Goal: Task Accomplishment & Management: Use online tool/utility

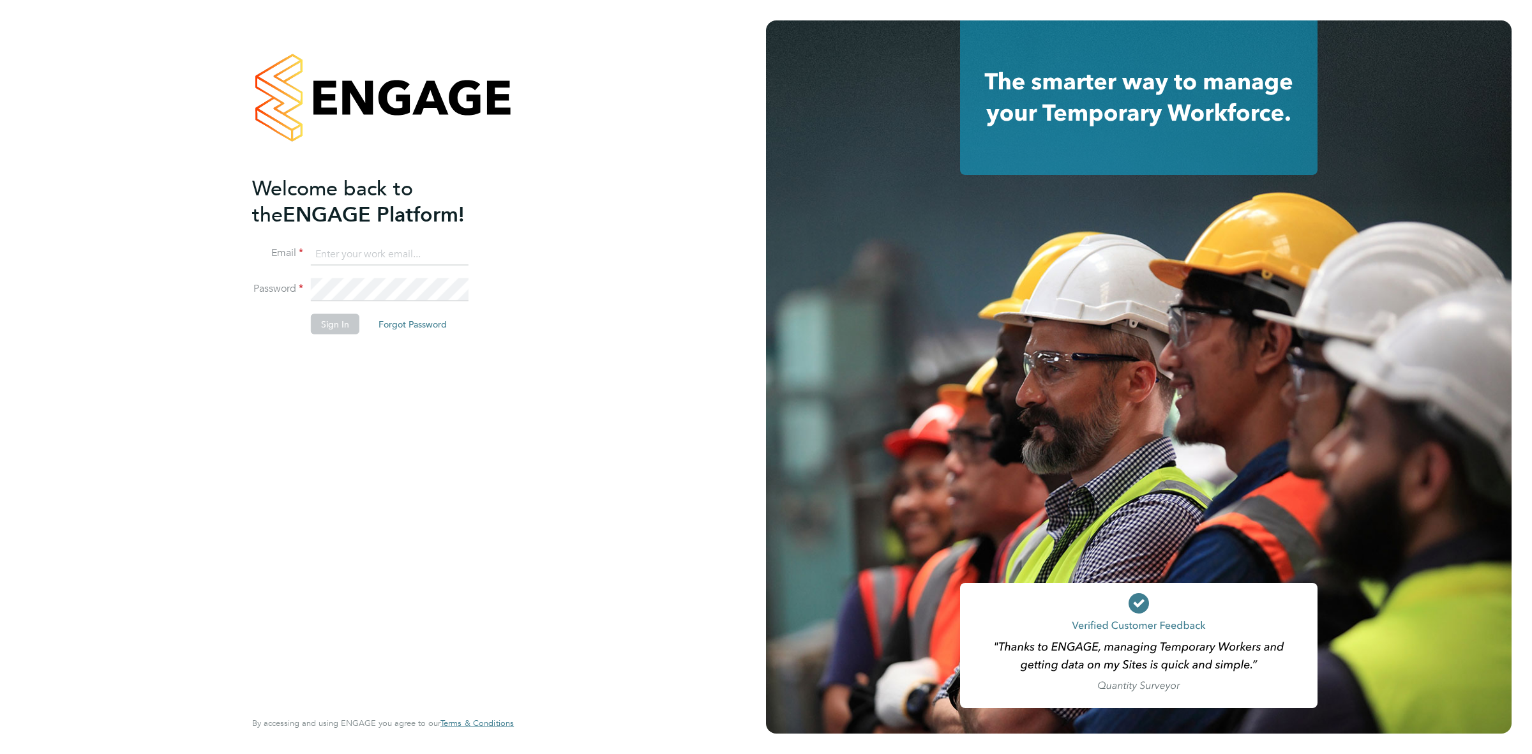
type input "[EMAIL_ADDRESS][DOMAIN_NAME]"
click at [344, 323] on button "Sign In" at bounding box center [335, 324] width 49 height 20
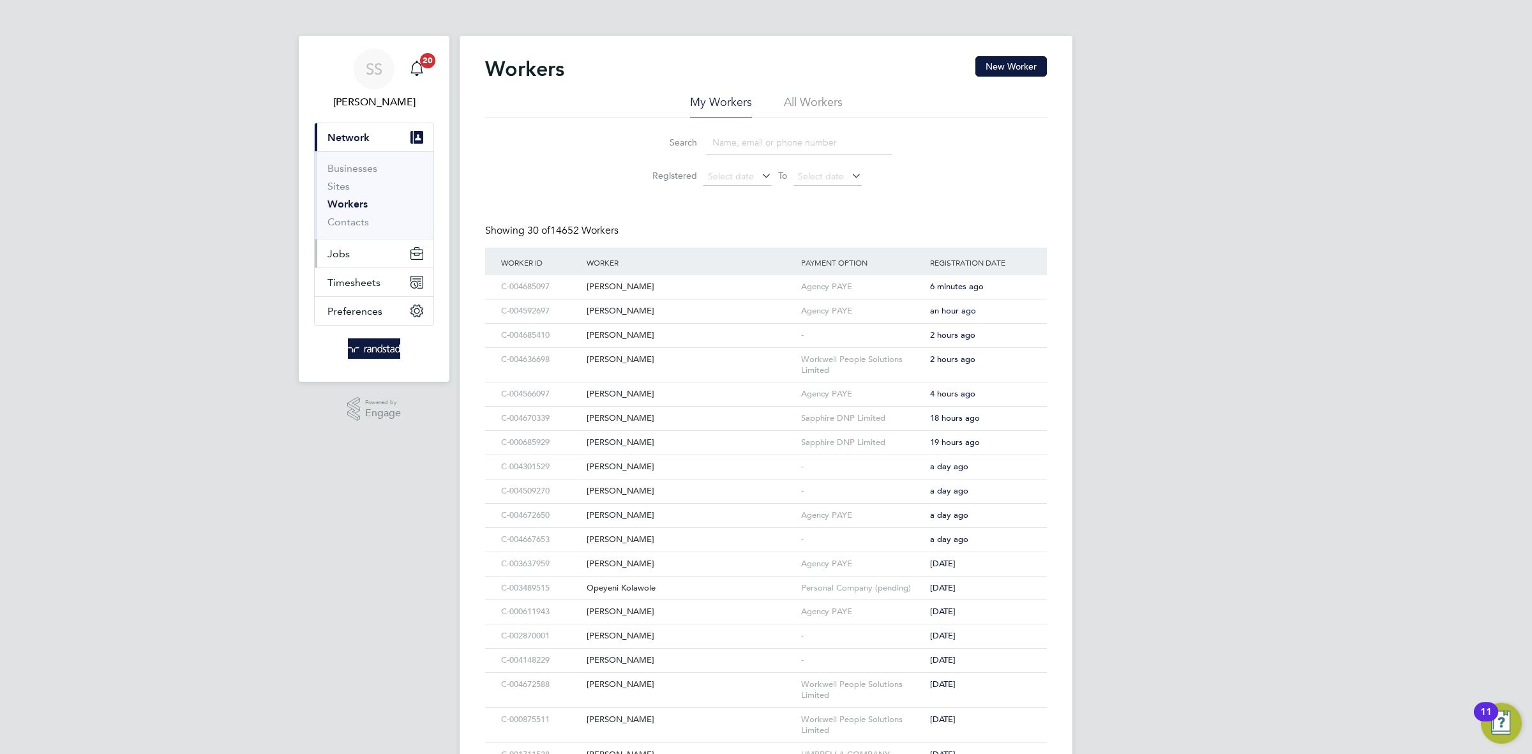
click at [375, 257] on button "Jobs" at bounding box center [374, 253] width 119 height 28
click at [370, 212] on link "Vacancies" at bounding box center [350, 215] width 45 height 12
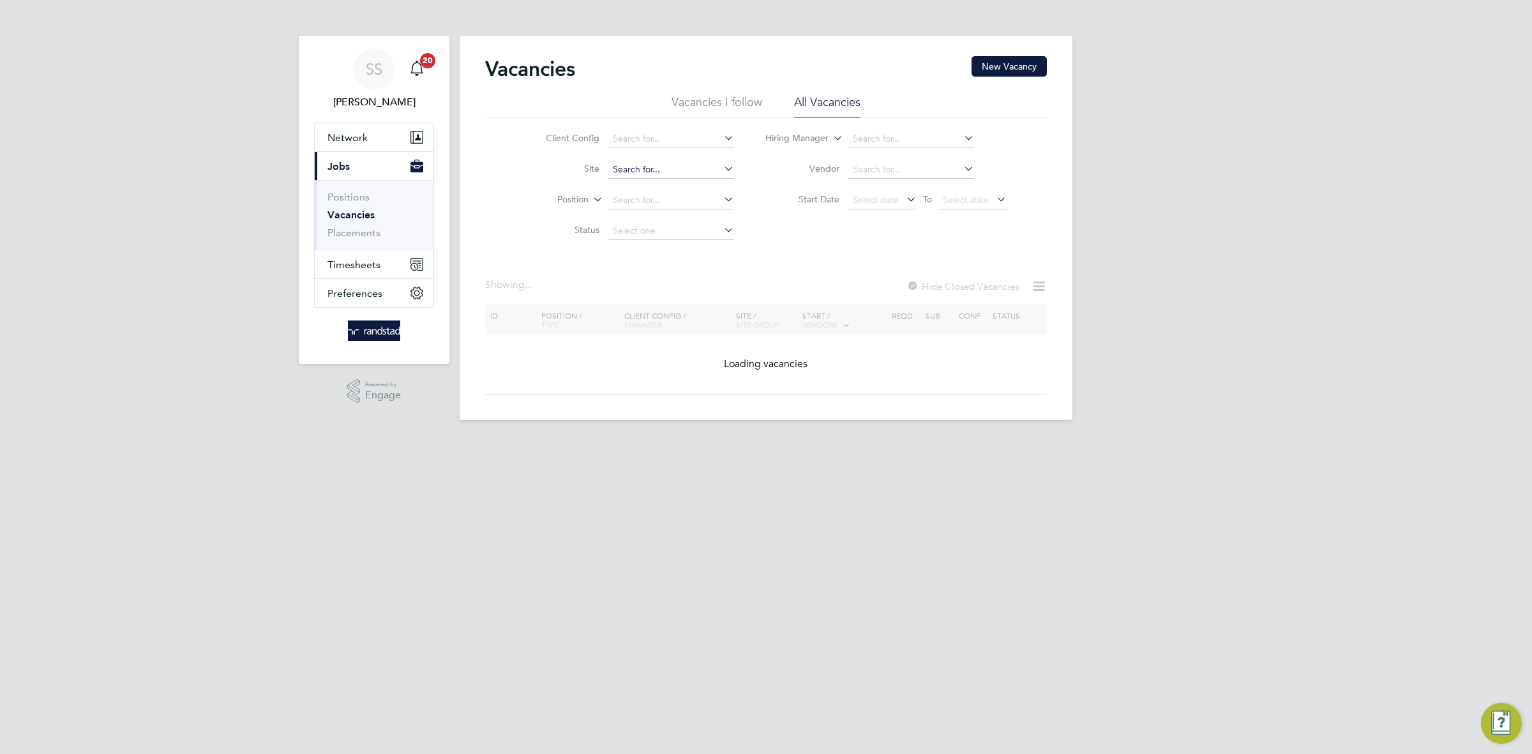
click at [681, 169] on input at bounding box center [671, 170] width 126 height 18
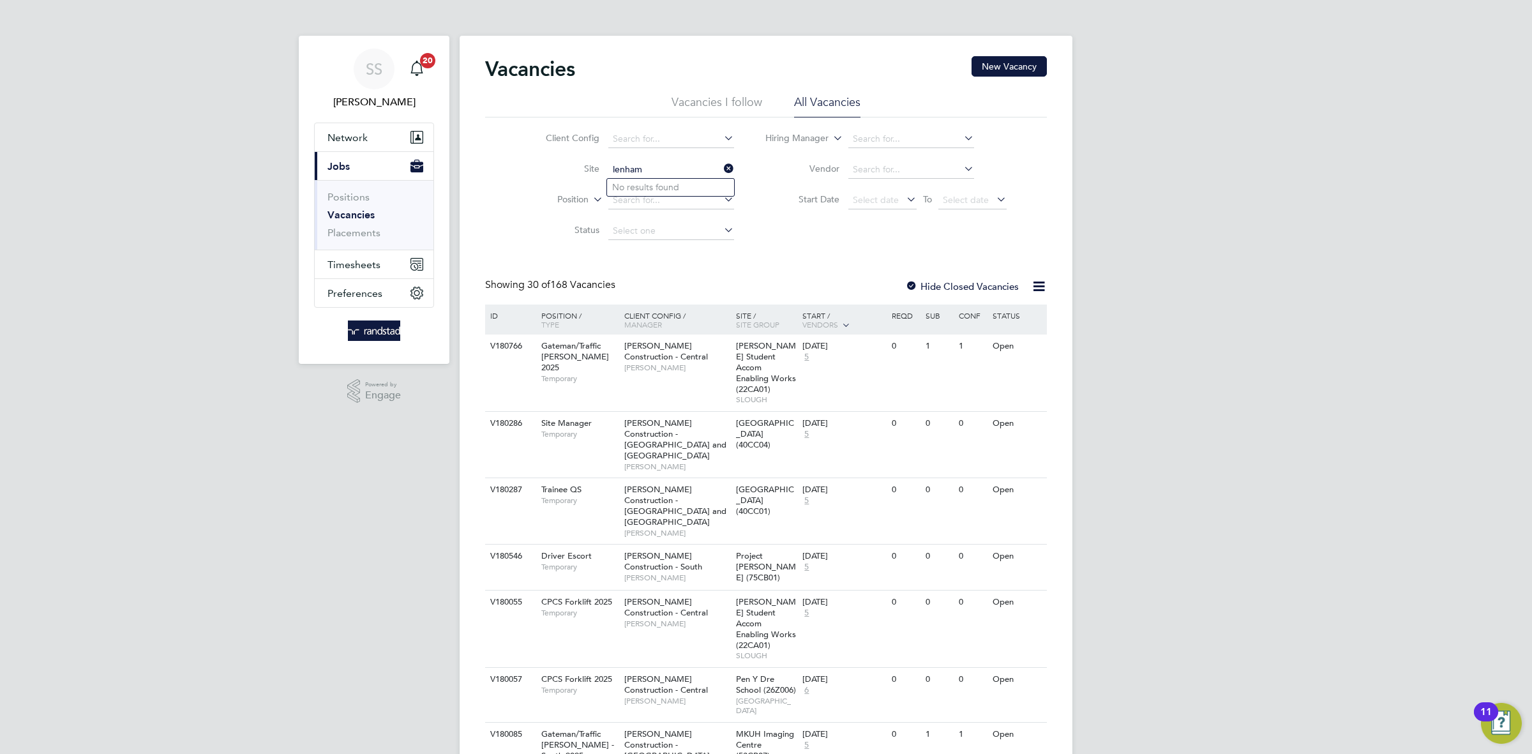
type input "lenham"
drag, startPoint x: 1189, startPoint y: 120, endPoint x: 689, endPoint y: 172, distance: 503.3
click at [686, 165] on input at bounding box center [671, 170] width 126 height 18
type input "lenham"
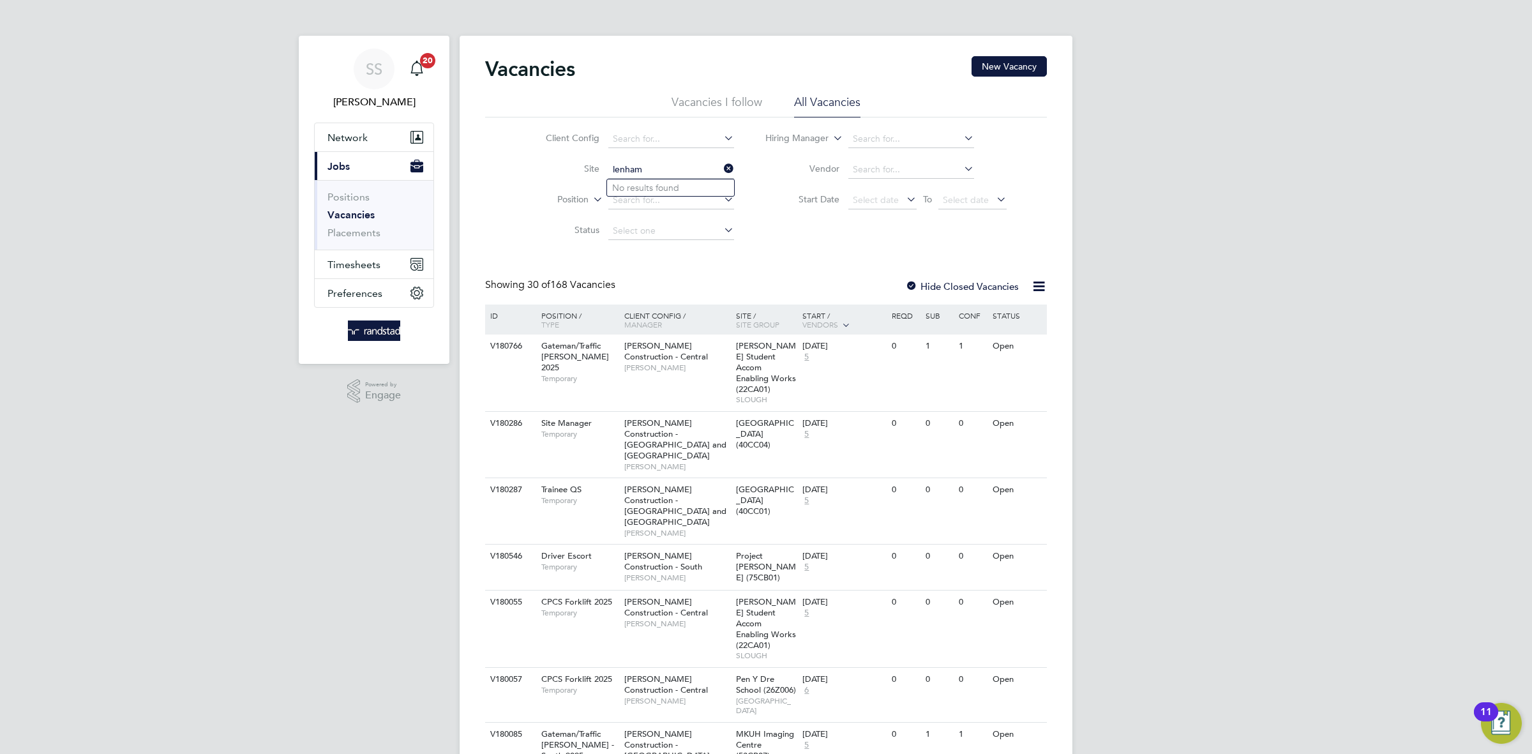
click at [800, 174] on label "Vendor" at bounding box center [802, 168] width 73 height 11
